Goal: Check status: Check status

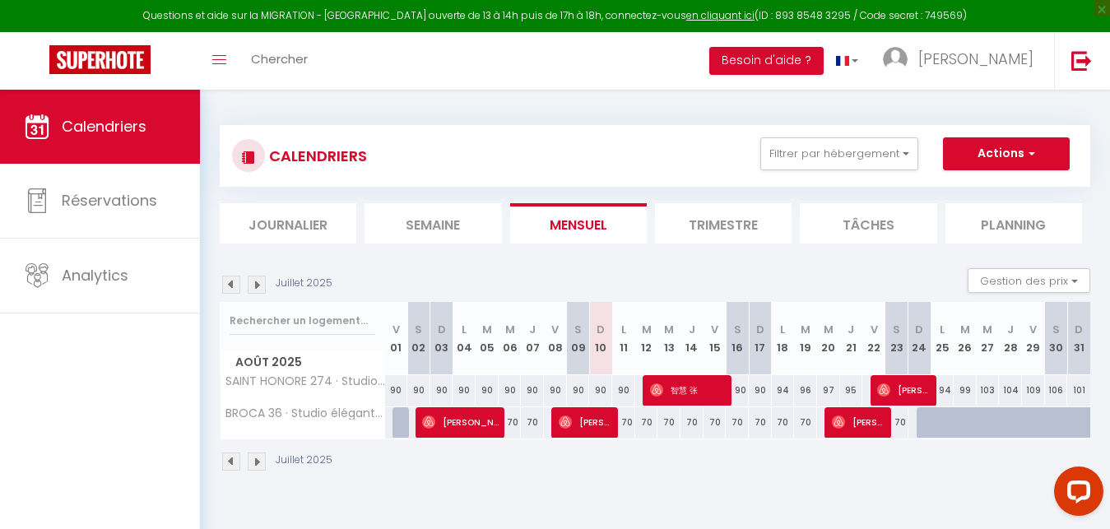
click at [258, 464] on img at bounding box center [257, 461] width 18 height 18
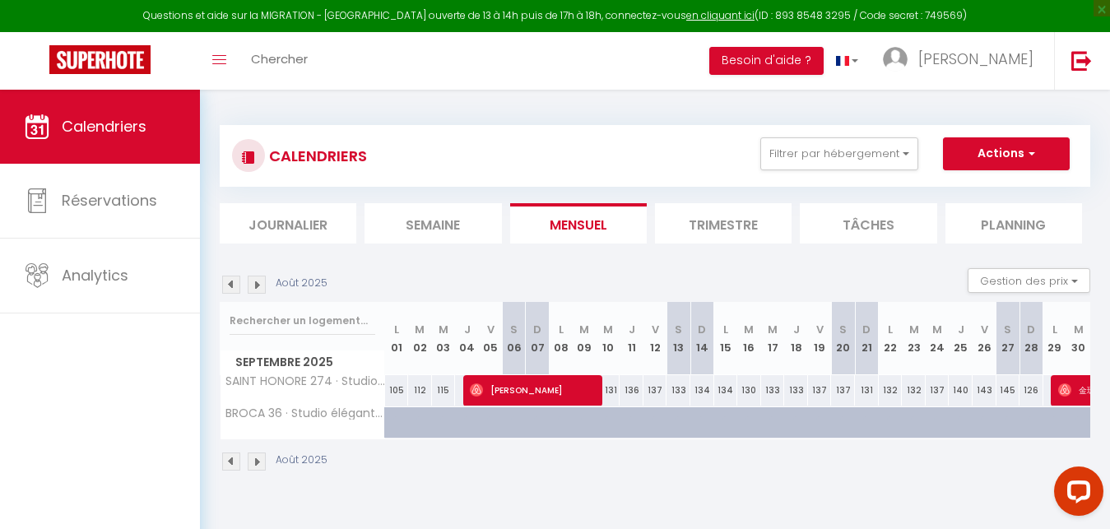
click at [257, 462] on img at bounding box center [257, 461] width 18 height 18
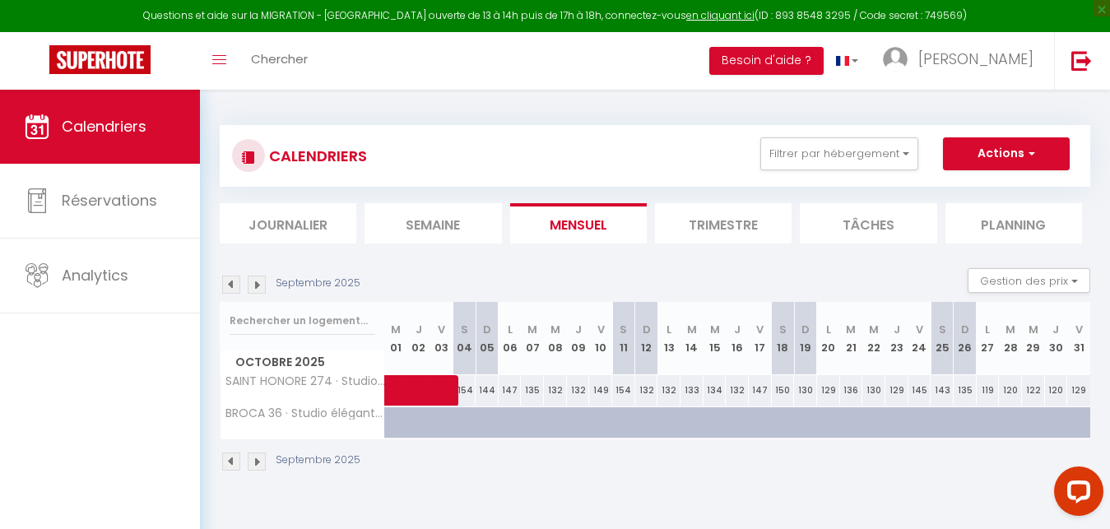
click at [230, 453] on img at bounding box center [231, 461] width 18 height 18
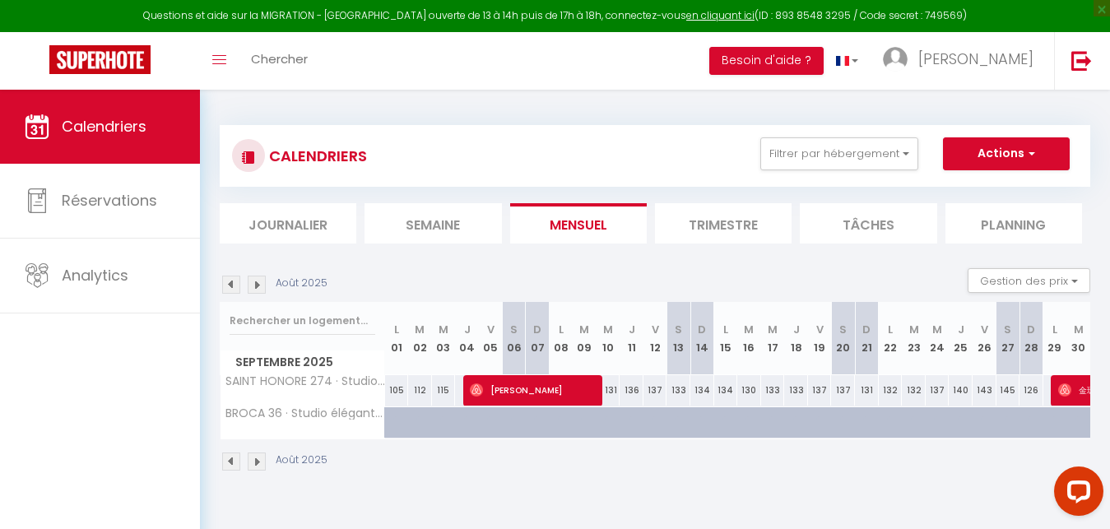
click at [256, 459] on img at bounding box center [257, 461] width 18 height 18
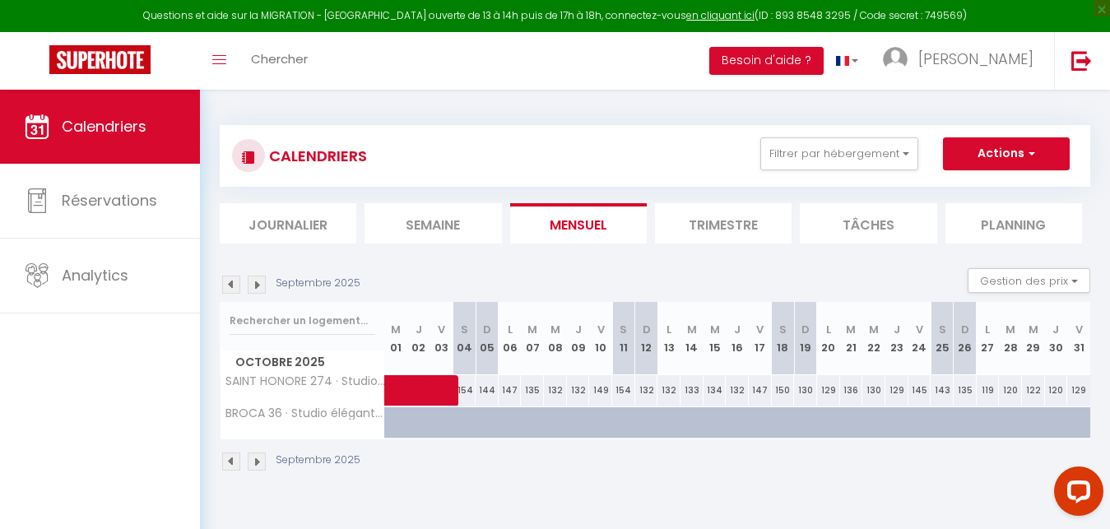
click at [232, 456] on img at bounding box center [231, 461] width 18 height 18
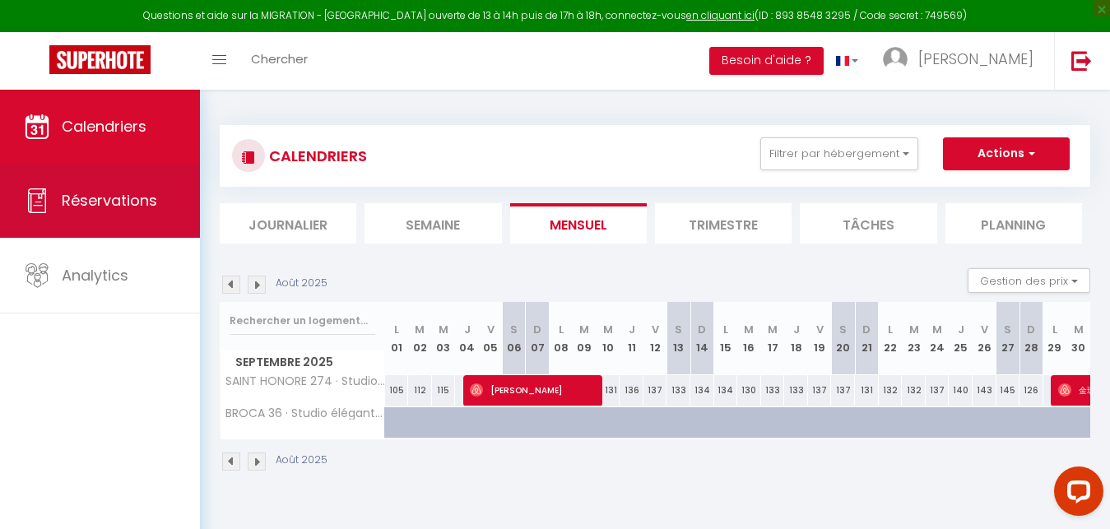
click at [74, 183] on link "Réservations" at bounding box center [100, 201] width 200 height 74
select select "not_cancelled"
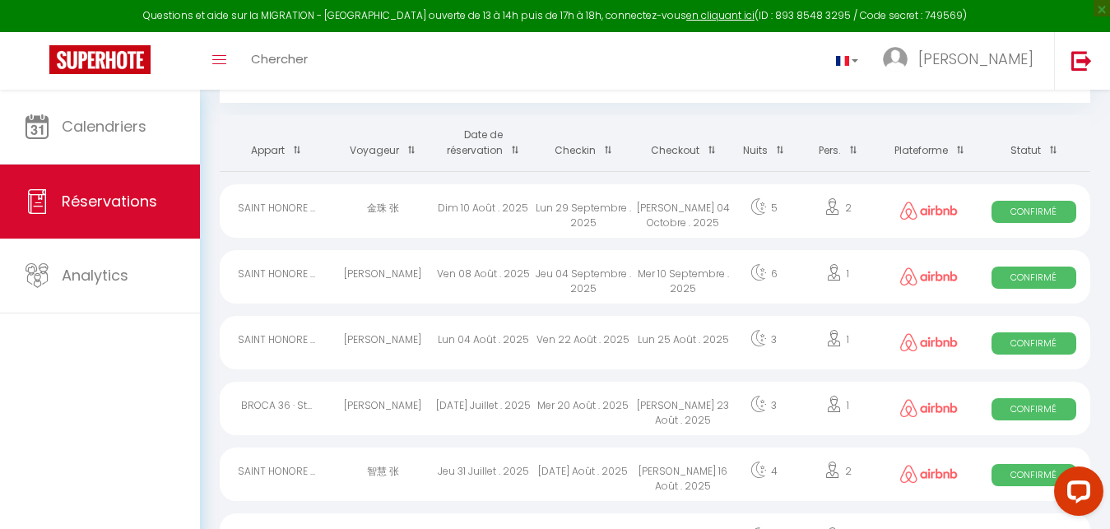
scroll to position [42, 0]
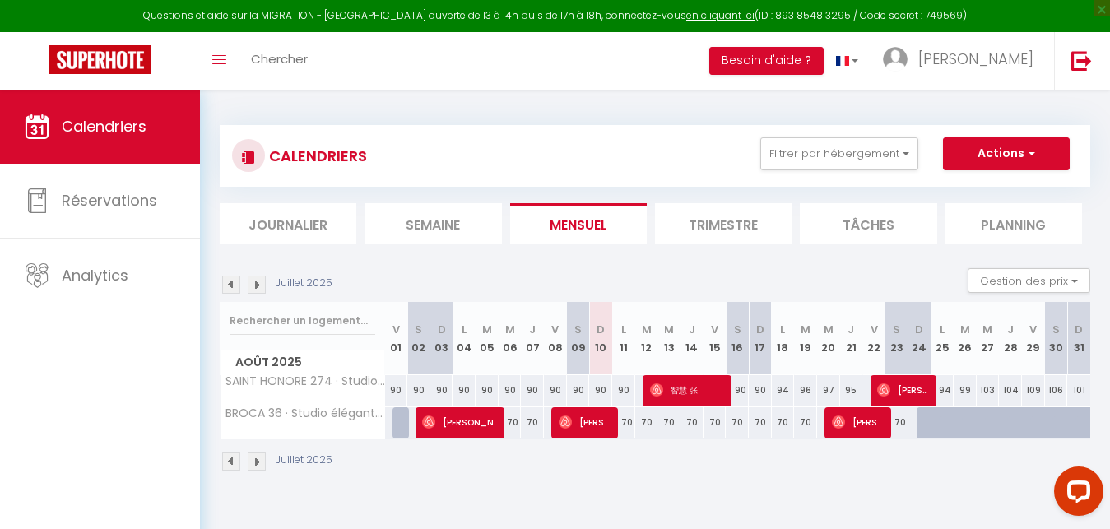
click at [825, 387] on div "97" at bounding box center [828, 390] width 23 height 30
click at [248, 460] on img at bounding box center [257, 461] width 18 height 18
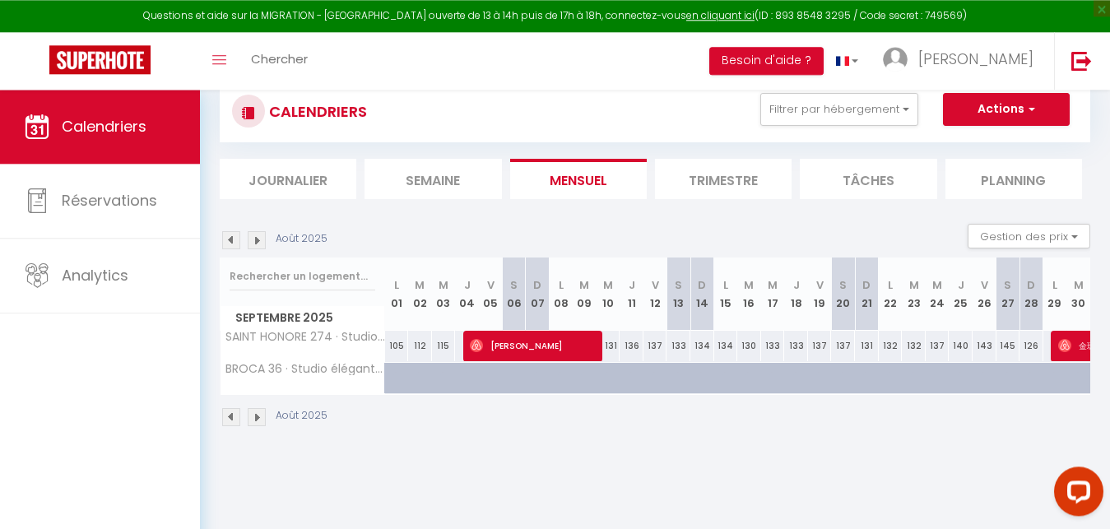
scroll to position [54, 0]
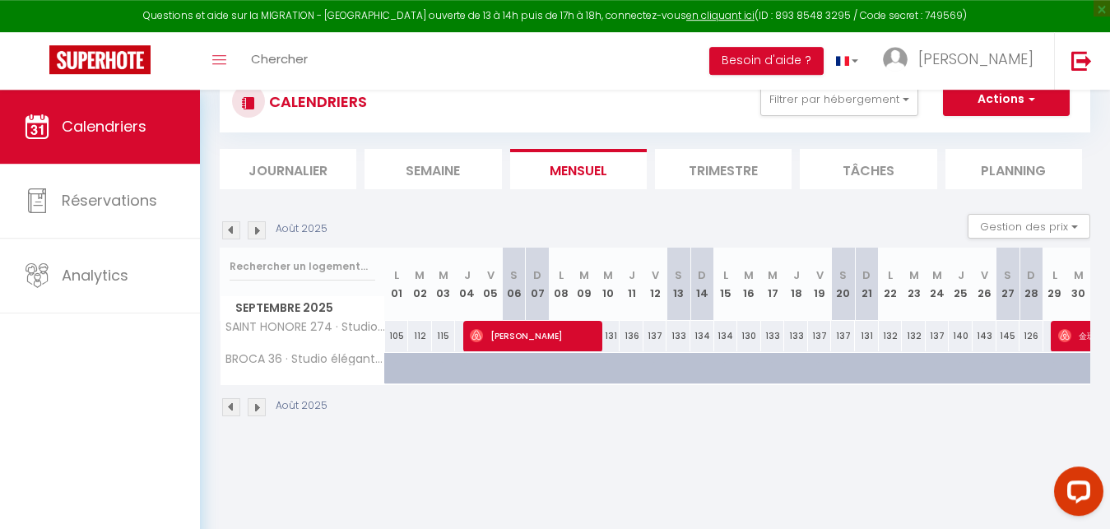
click at [509, 342] on span "[PERSON_NAME]" at bounding box center [533, 335] width 127 height 31
select select "OK"
select select "1"
select select "0"
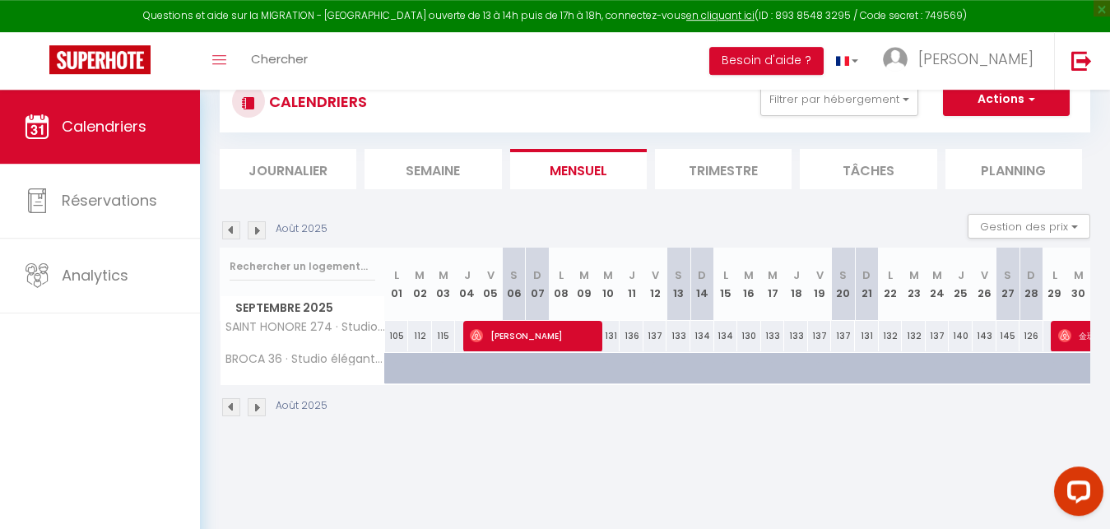
select select "1"
select select
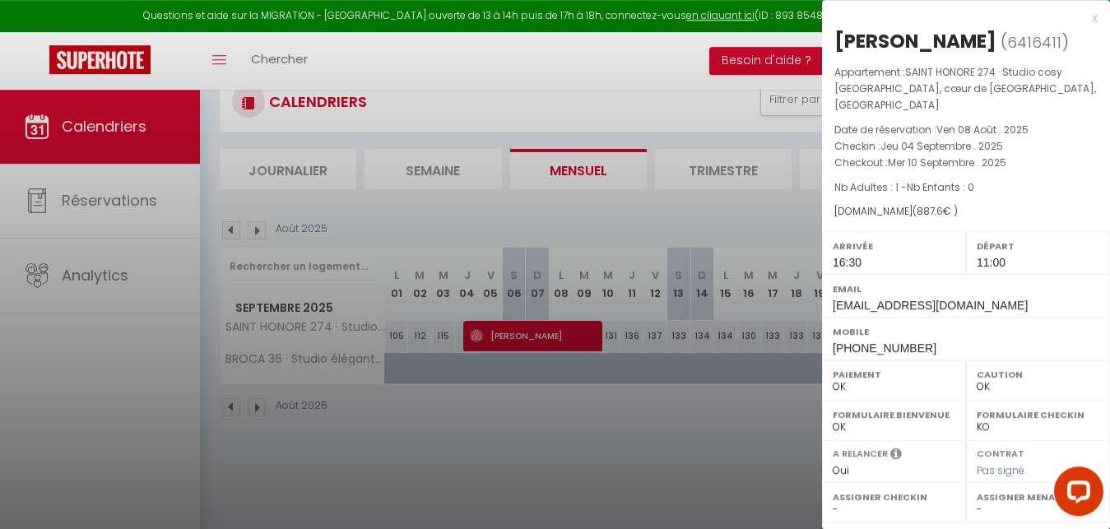
click at [1091, 16] on div "x" at bounding box center [960, 18] width 276 height 20
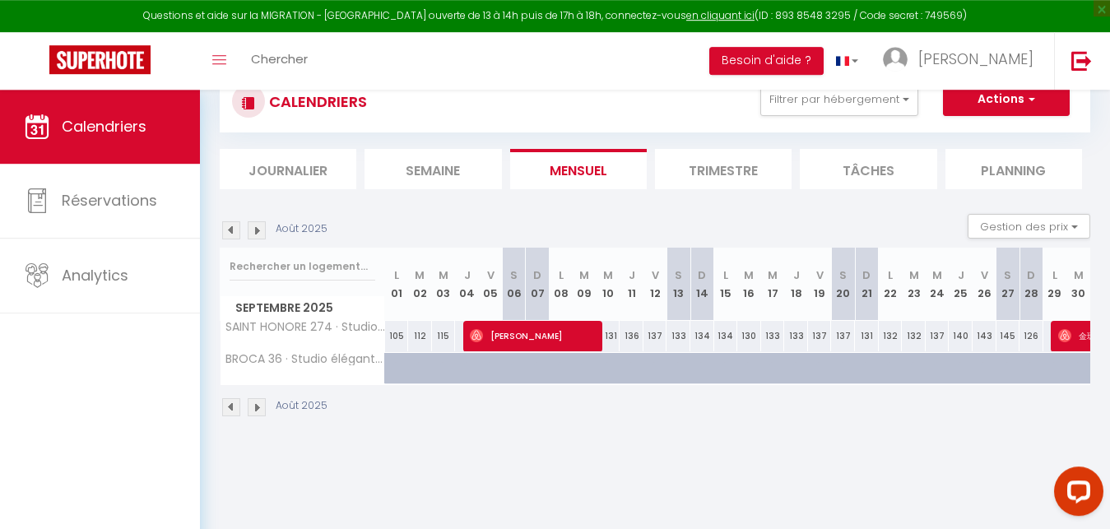
click at [256, 406] on img at bounding box center [257, 407] width 18 height 18
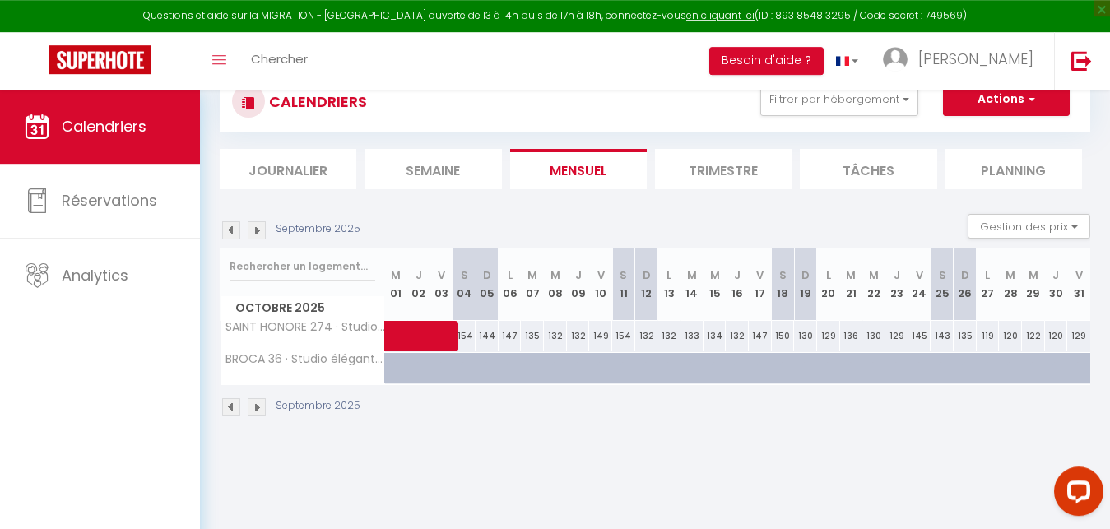
click at [228, 403] on img at bounding box center [231, 407] width 18 height 18
